Goal: Transaction & Acquisition: Purchase product/service

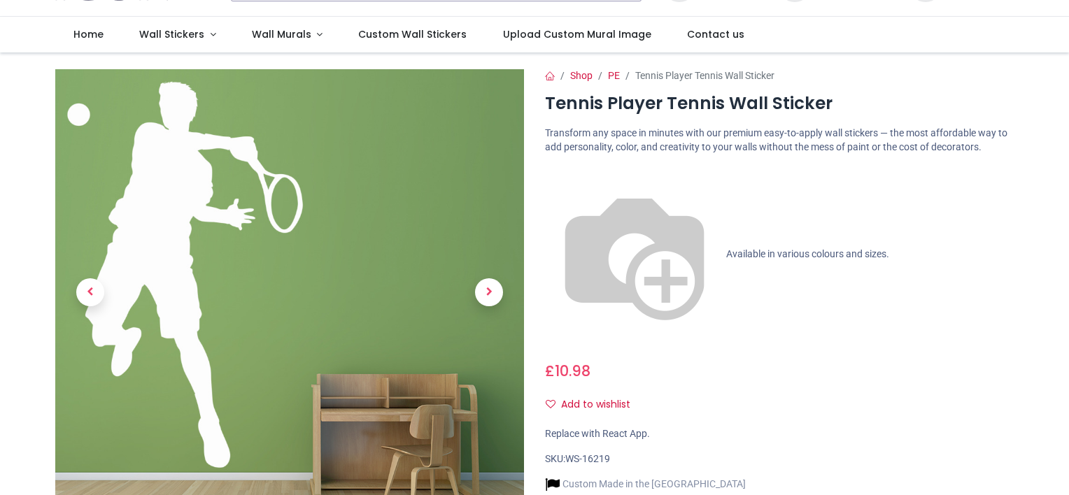
scroll to position [140, 0]
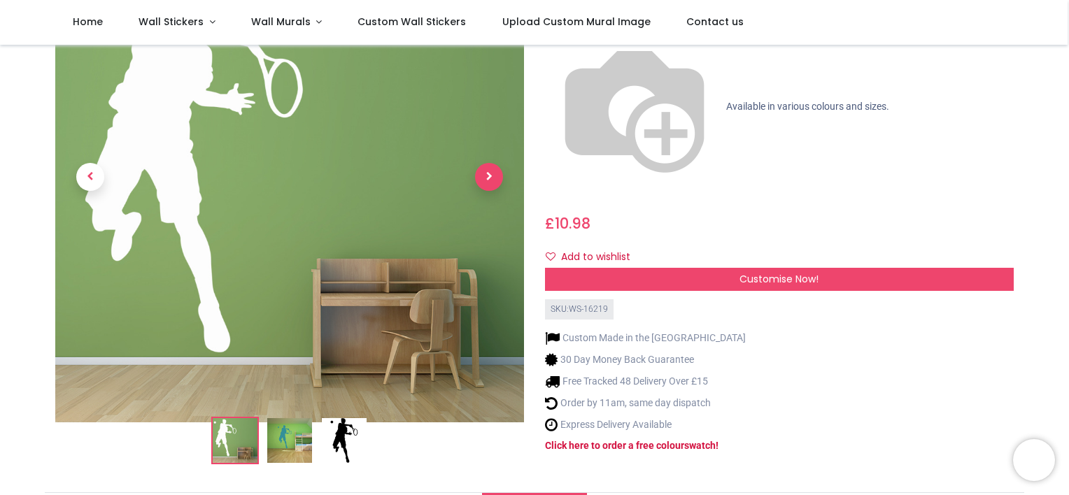
click at [490, 163] on span "Next" at bounding box center [489, 177] width 28 height 28
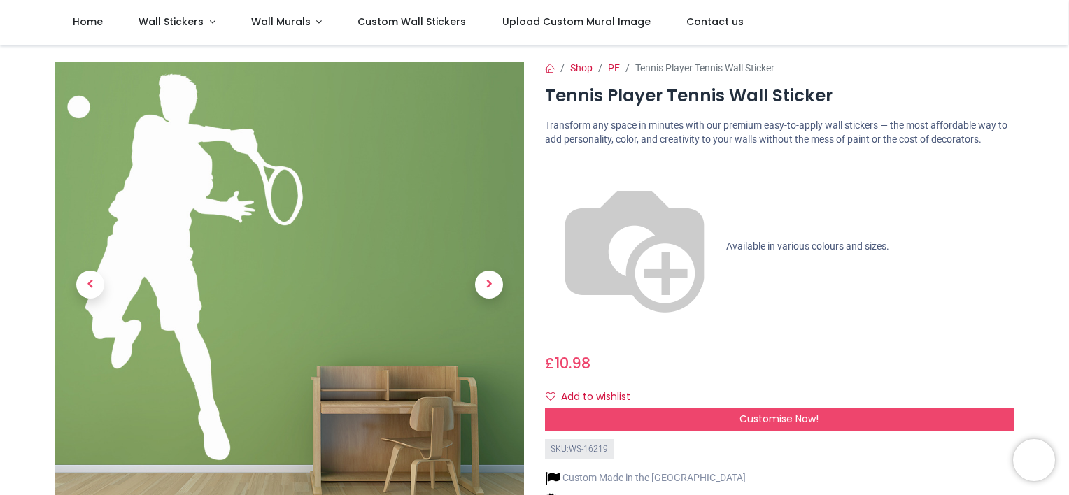
scroll to position [140, 0]
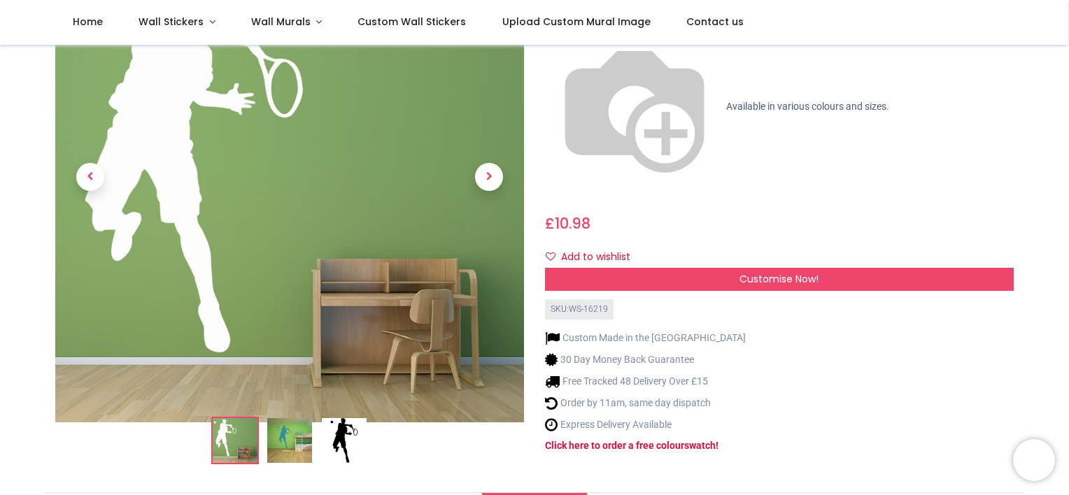
click at [348, 418] on img at bounding box center [344, 440] width 45 height 45
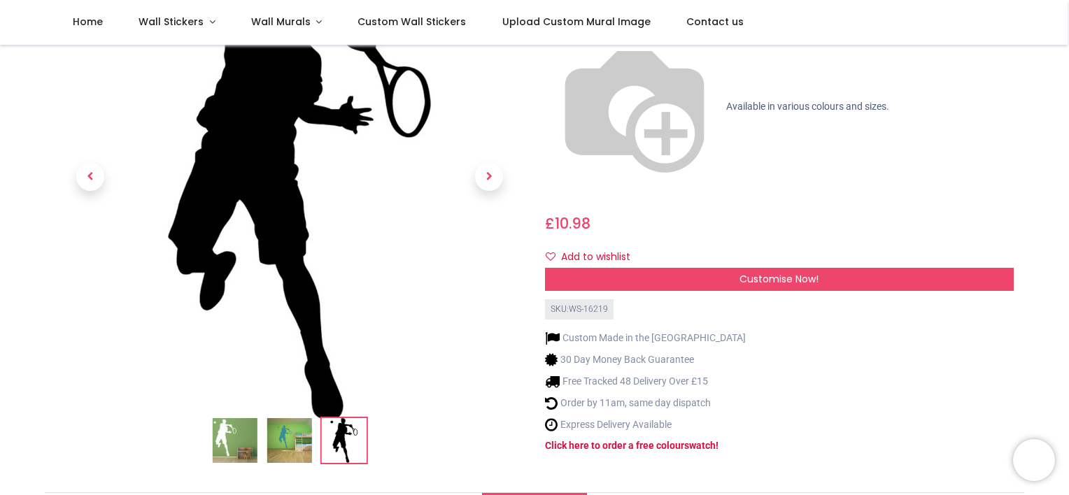
click at [361, 297] on img at bounding box center [289, 189] width 469 height 469
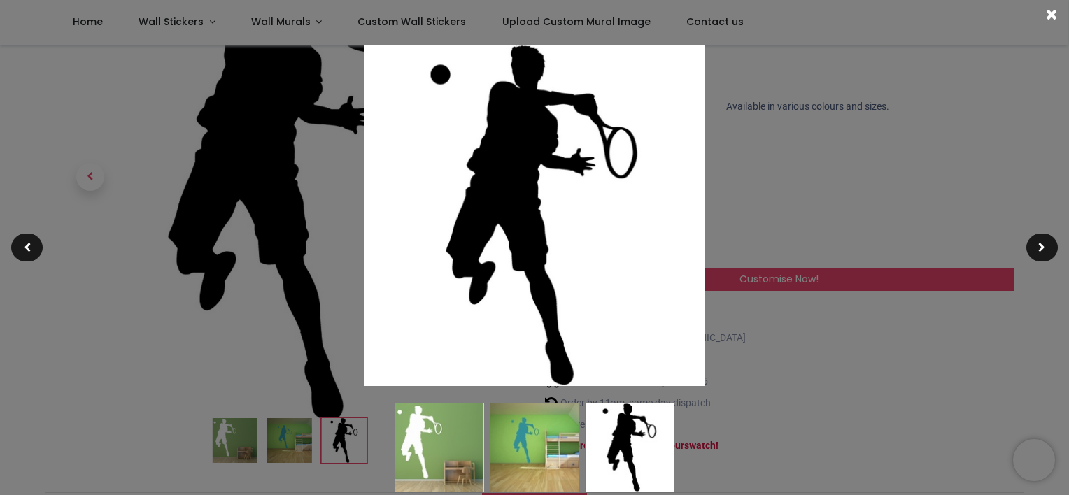
click at [837, 252] on div at bounding box center [534, 247] width 1069 height 495
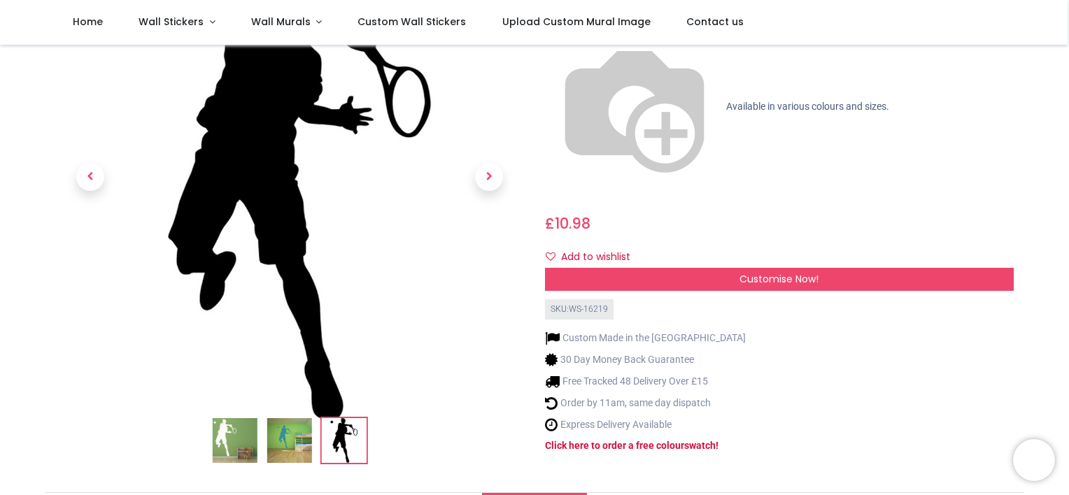
click at [285, 418] on img at bounding box center [289, 440] width 45 height 45
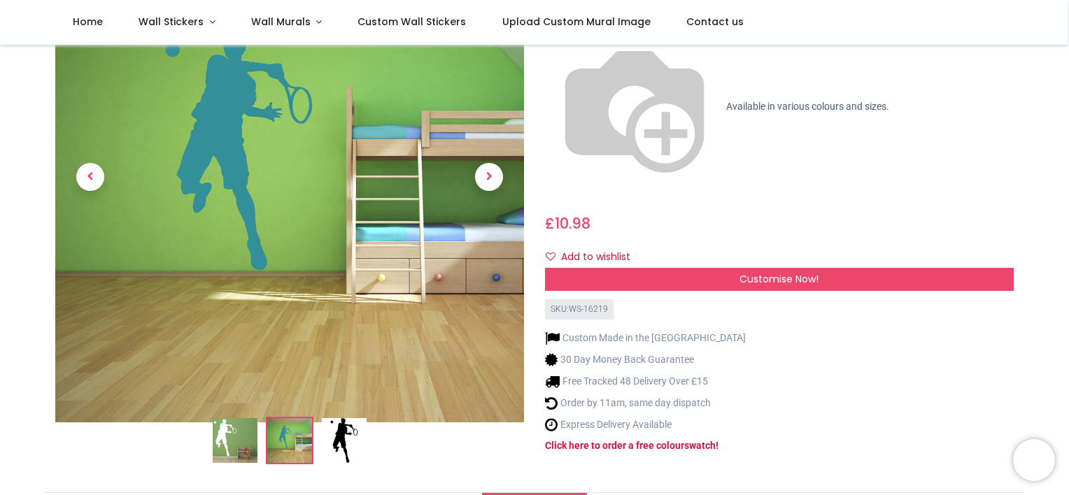
scroll to position [70, 0]
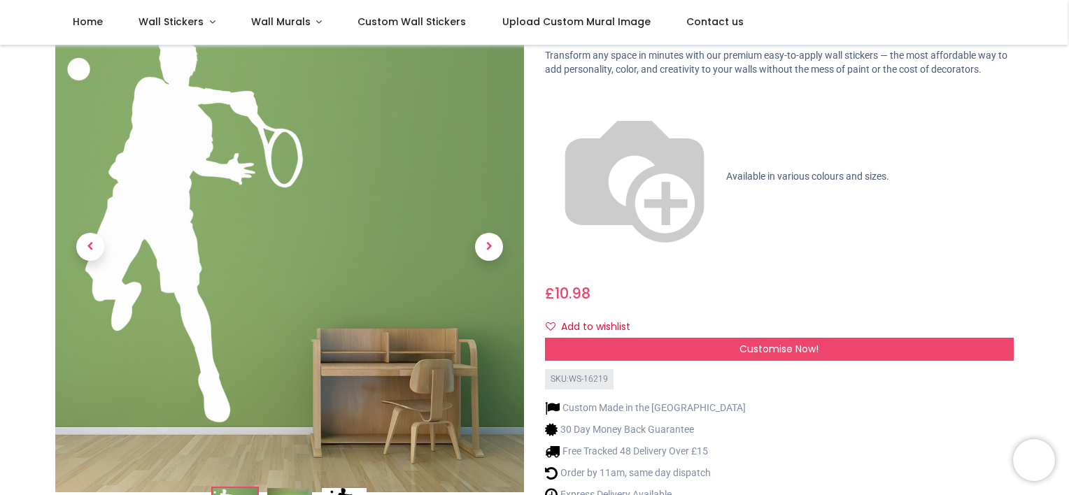
scroll to position [0, 0]
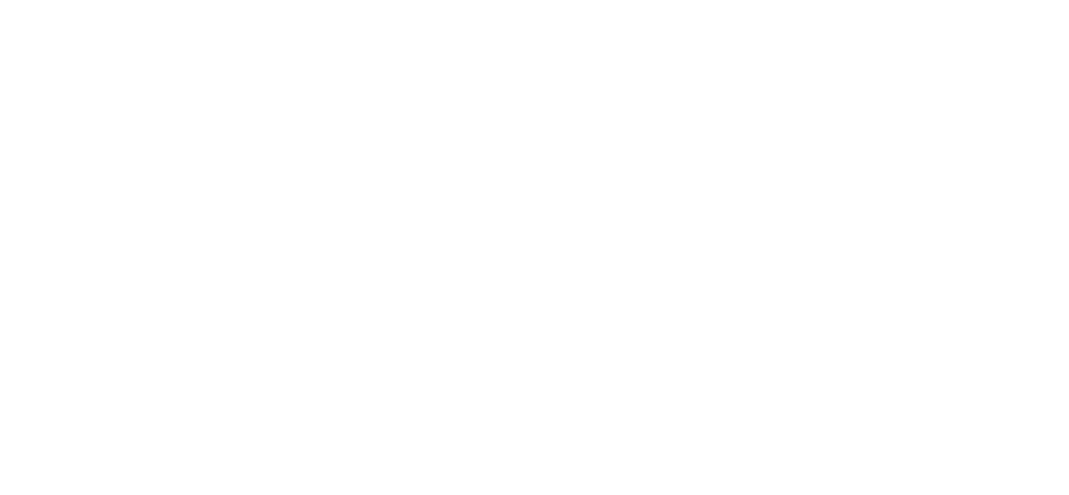
click at [515, 361] on div "No, thanks" at bounding box center [534, 351] width 227 height 49
